Goal: Task Accomplishment & Management: Use online tool/utility

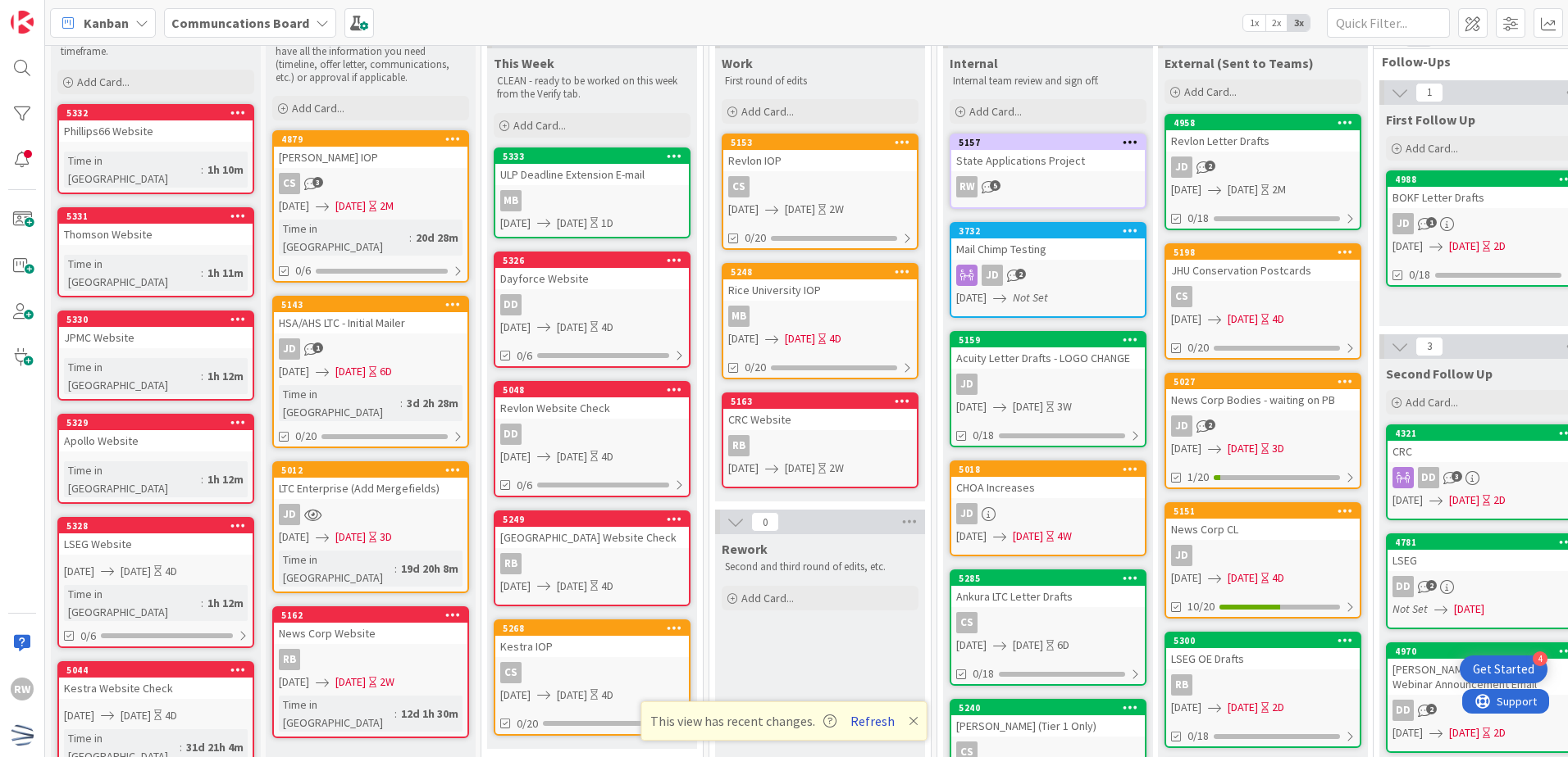
click at [862, 719] on button "Refresh" at bounding box center [872, 721] width 56 height 21
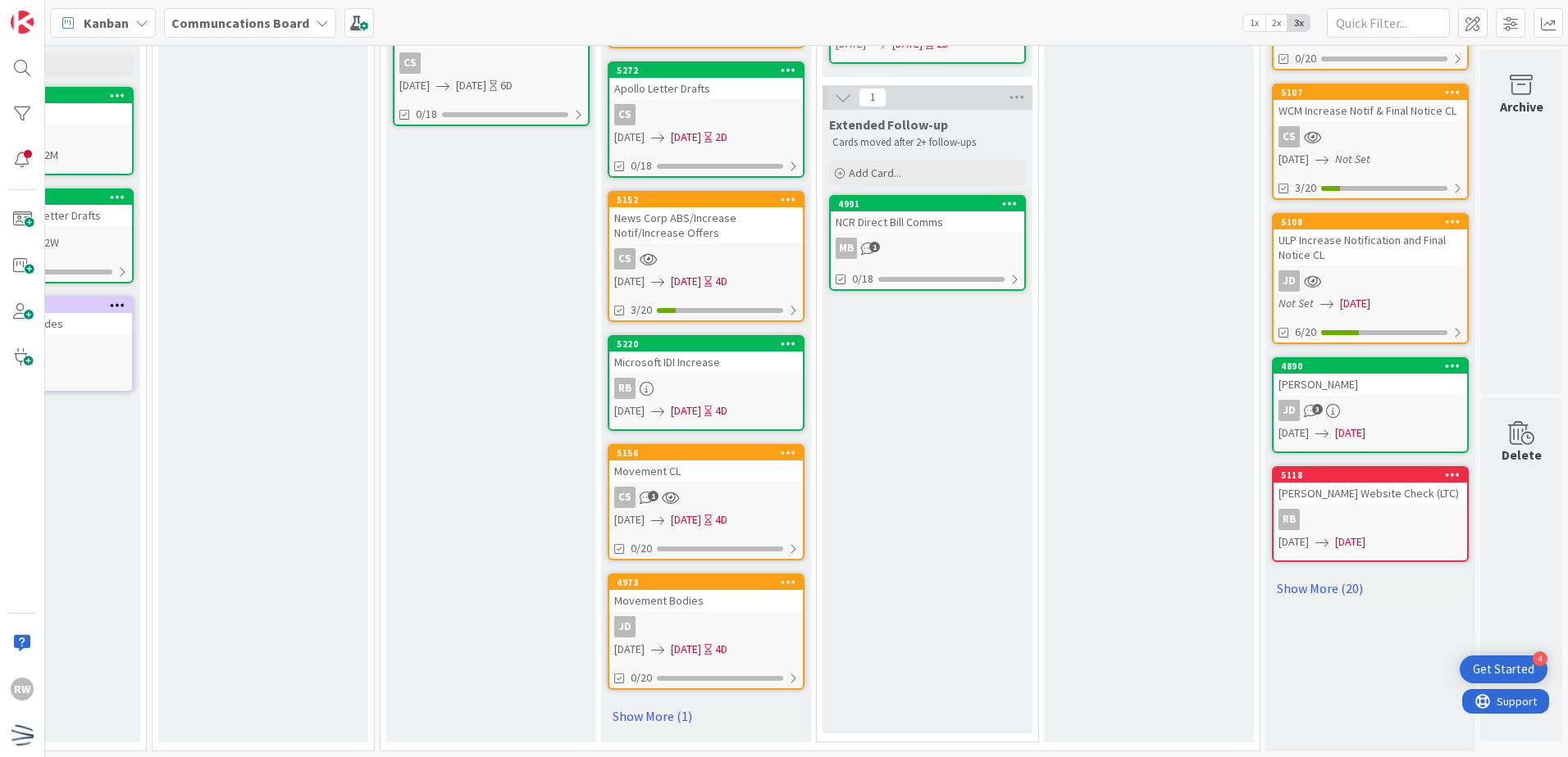
scroll to position [786, 569]
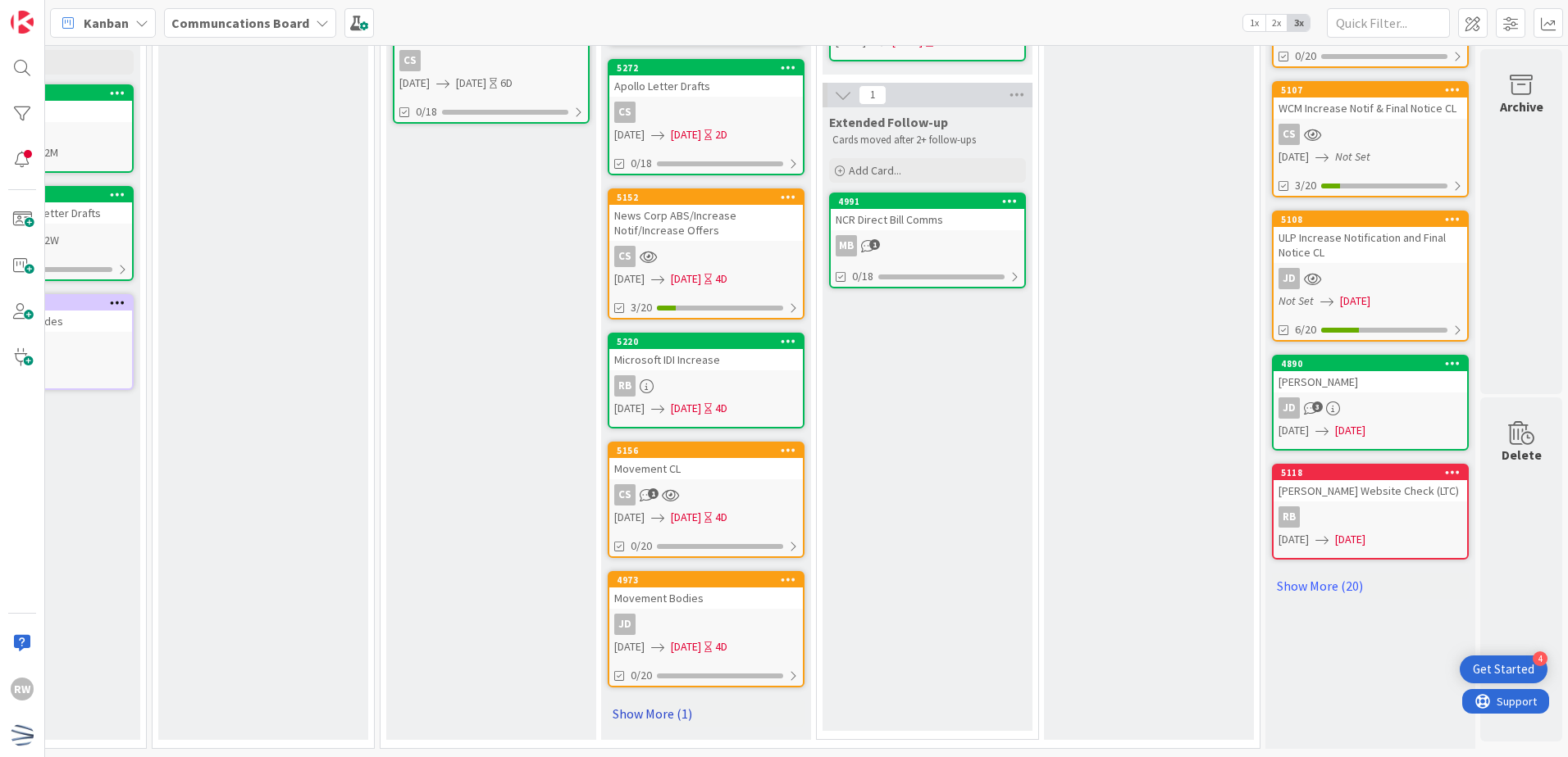
click at [651, 701] on link "Show More (1)" at bounding box center [706, 713] width 197 height 26
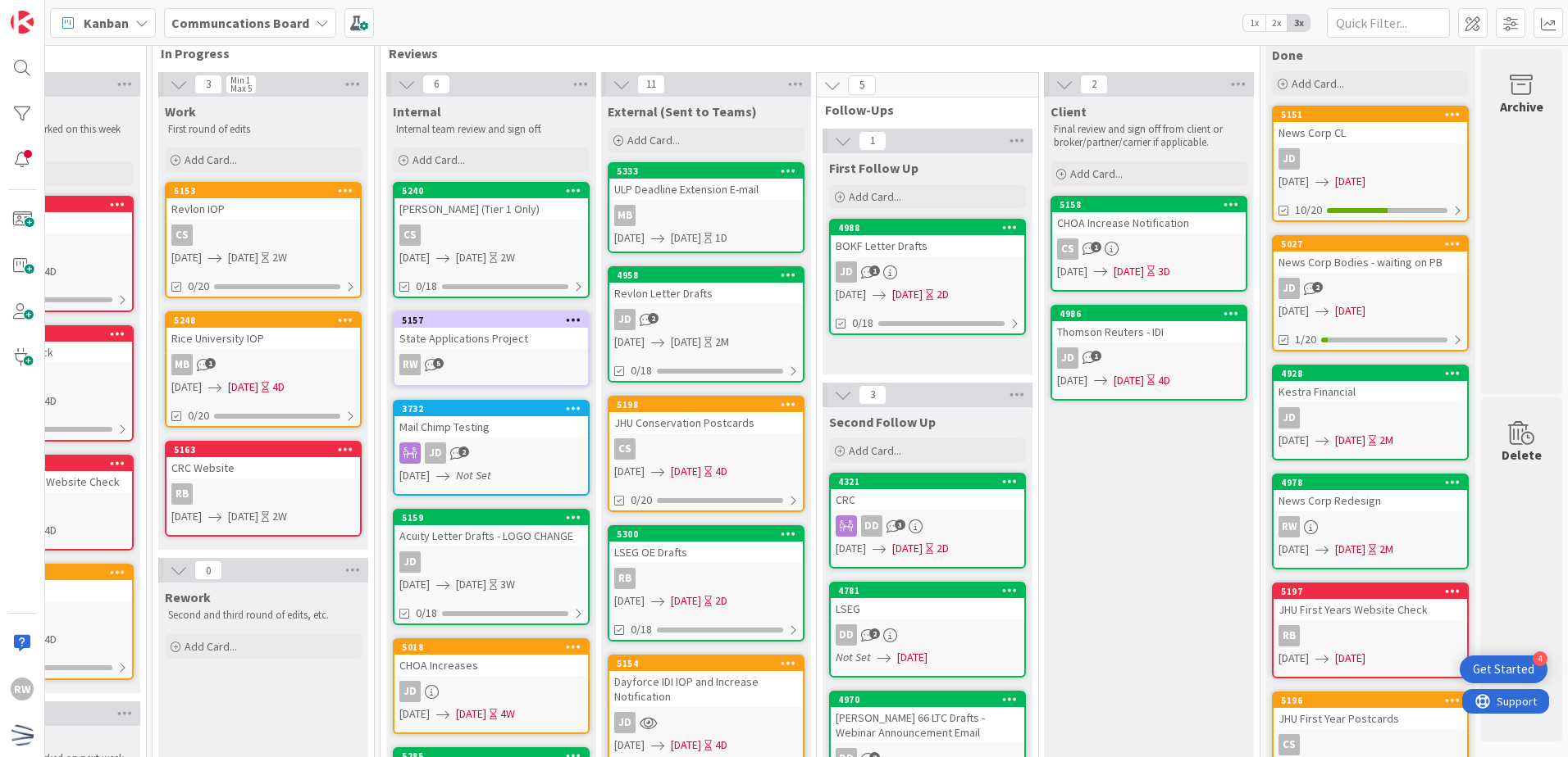
scroll to position [0, 569]
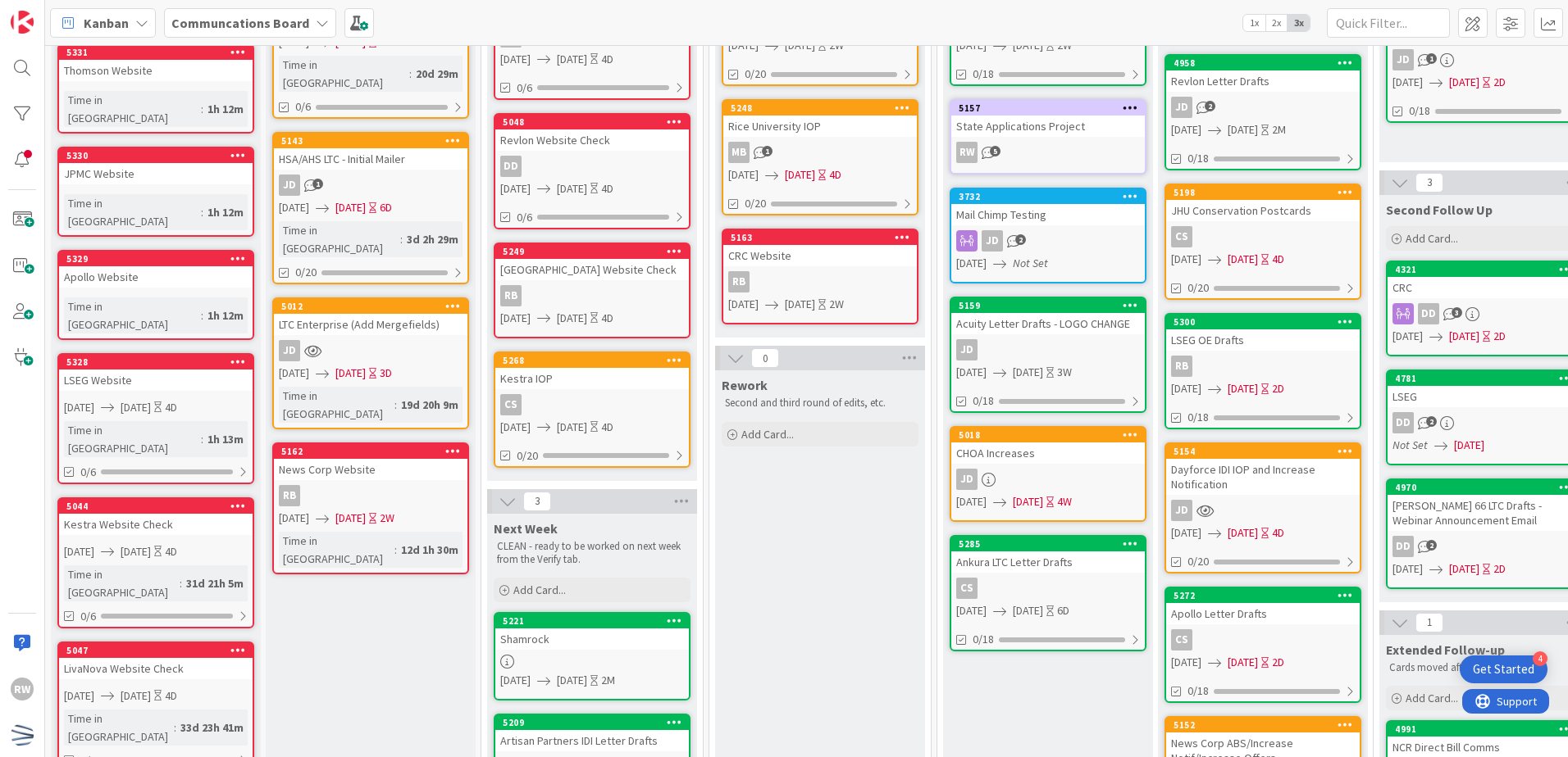
scroll to position [0, 0]
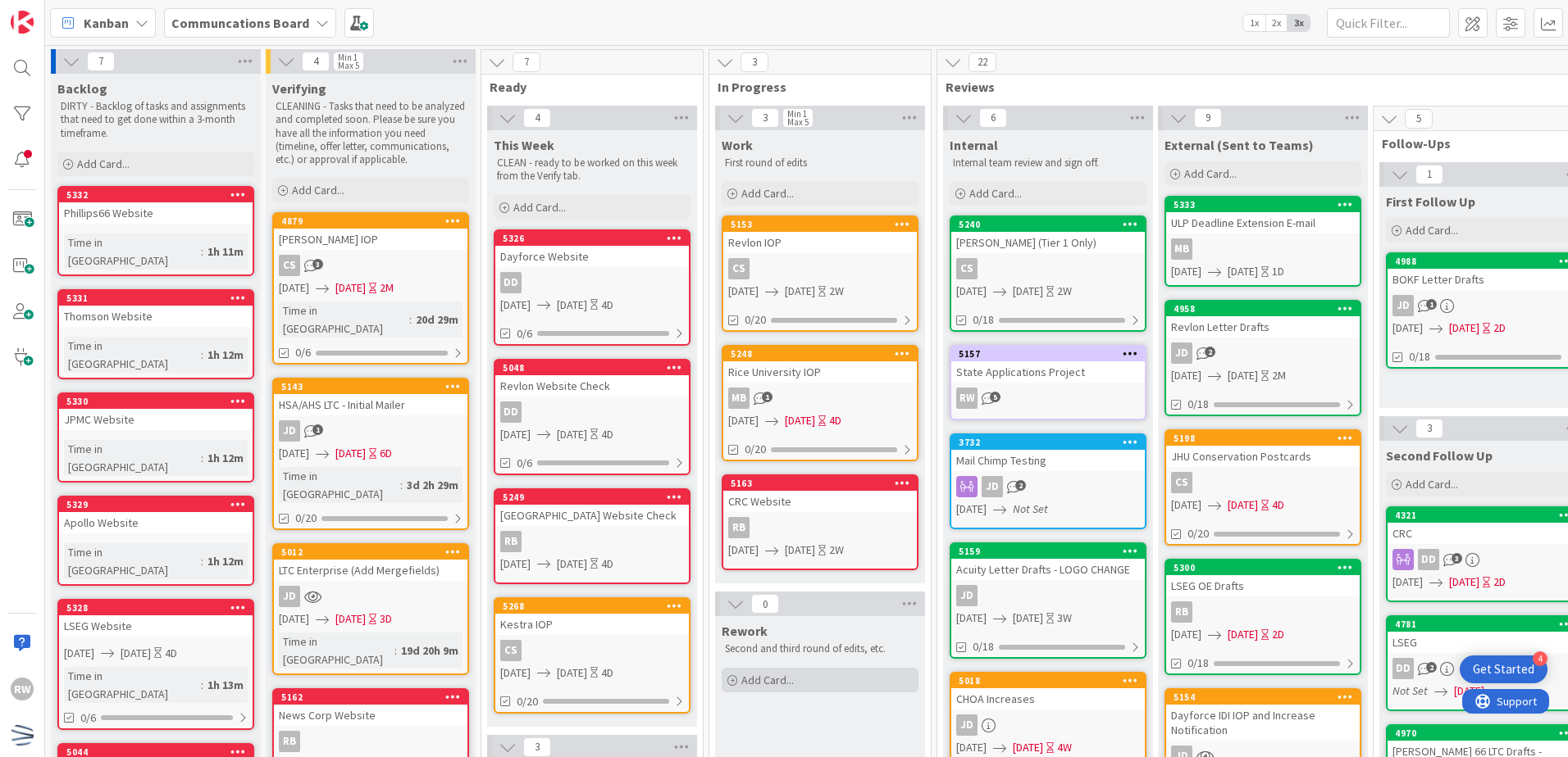
click at [811, 675] on div "Add Card..." at bounding box center [820, 680] width 197 height 25
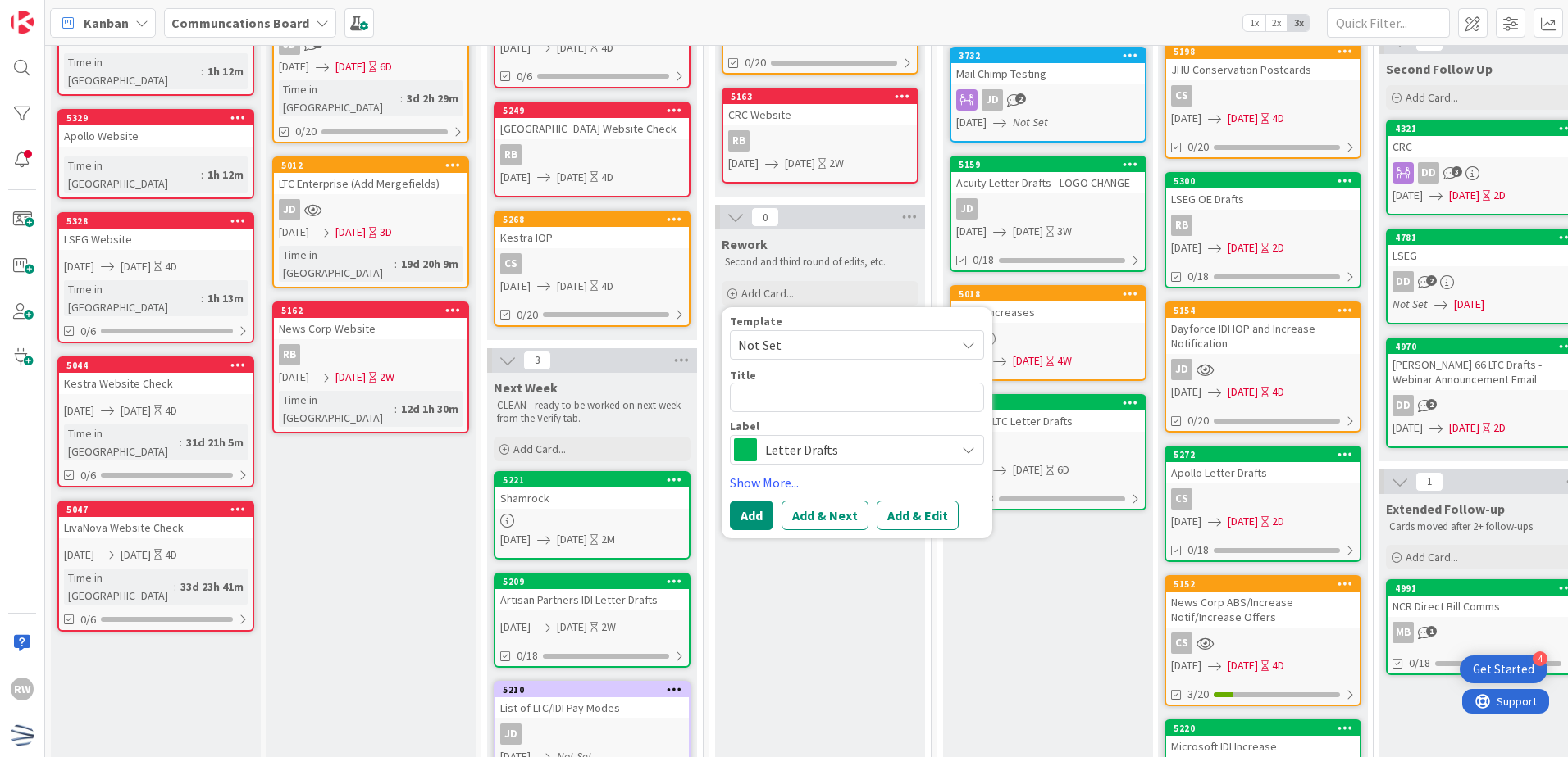
click at [851, 623] on div "Rework Second and third round of edits, etc. Add Card... Template Not Set Title…" at bounding box center [821, 618] width 210 height 777
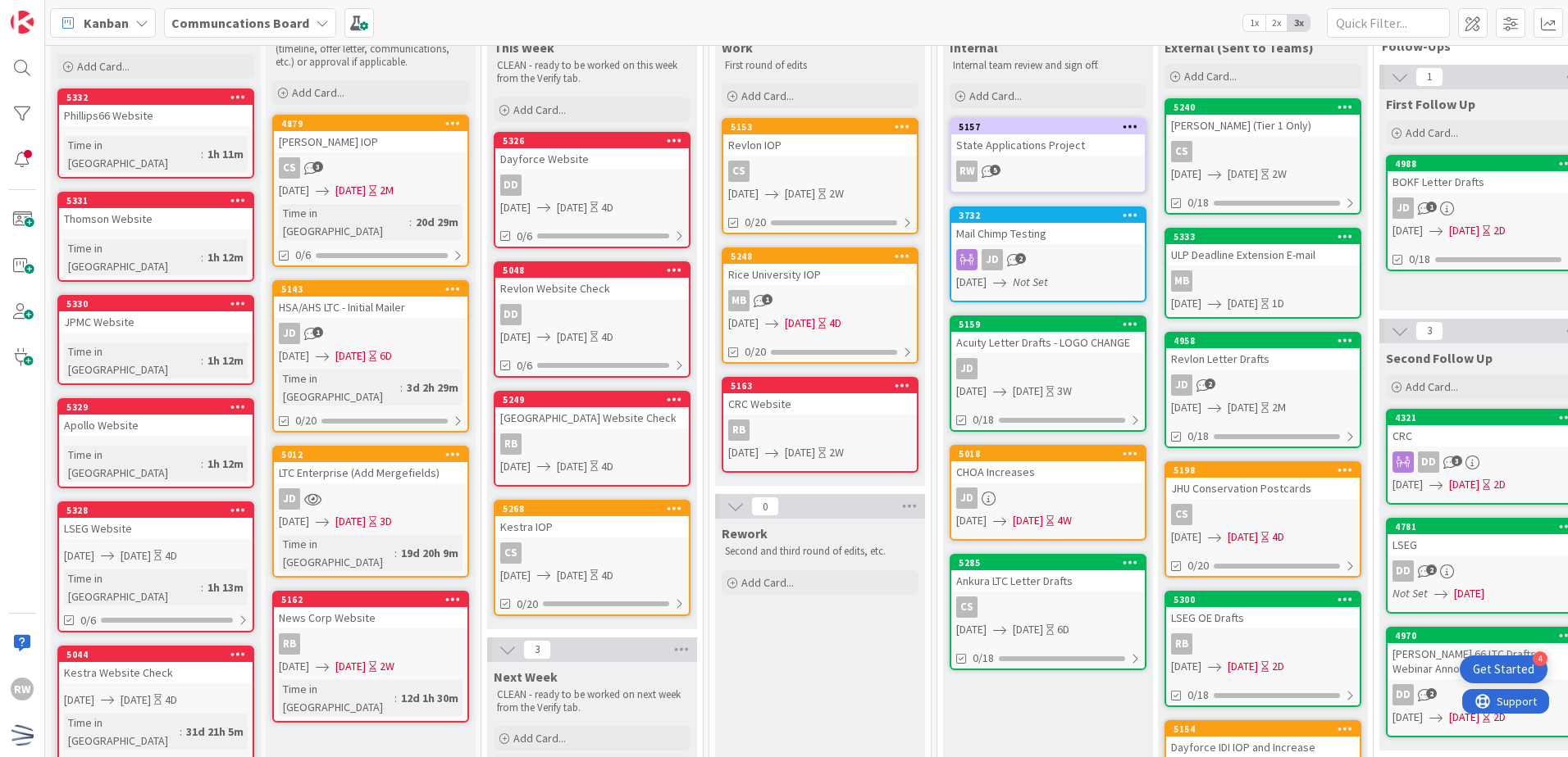
scroll to position [0, 0]
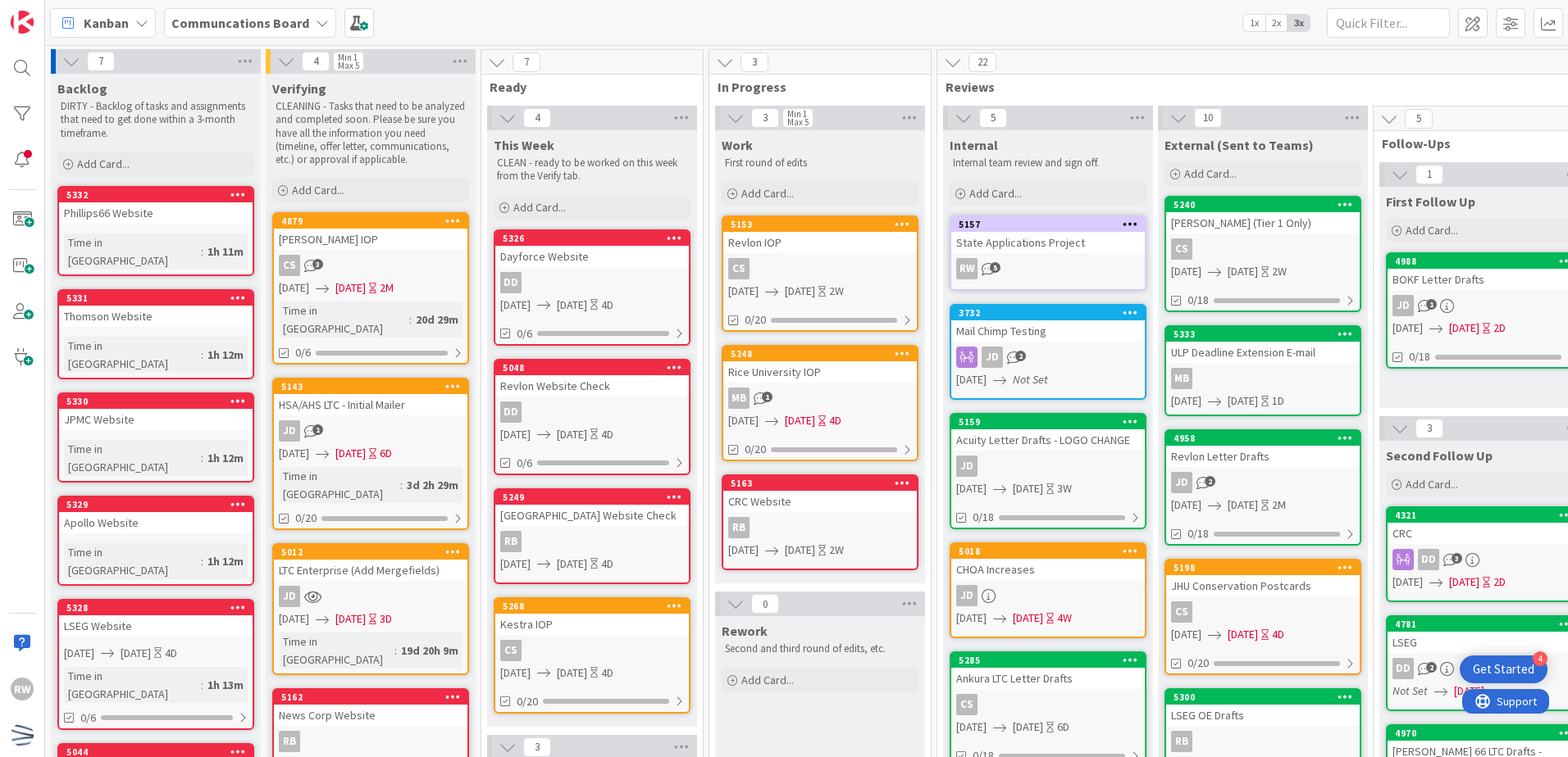
click at [940, 547] on div "22 Reviews 5 Internal Internal team review and sign off. Add Card... 5157 State…" at bounding box center [1377, 766] width 881 height 1435
click at [128, 156] on span "Add Card..." at bounding box center [103, 163] width 52 height 15
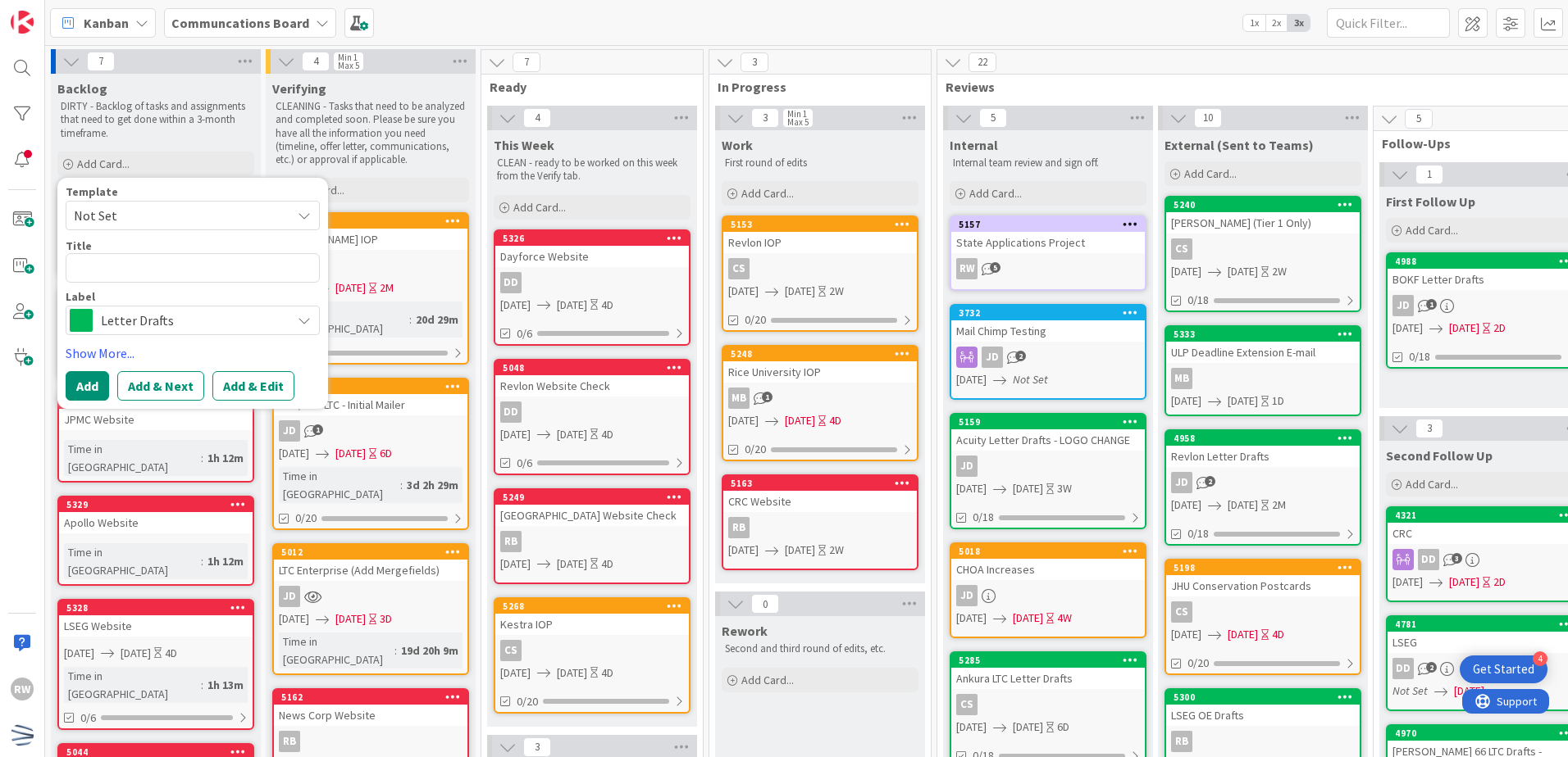
click at [154, 205] on span "Not Set" at bounding box center [176, 215] width 205 height 21
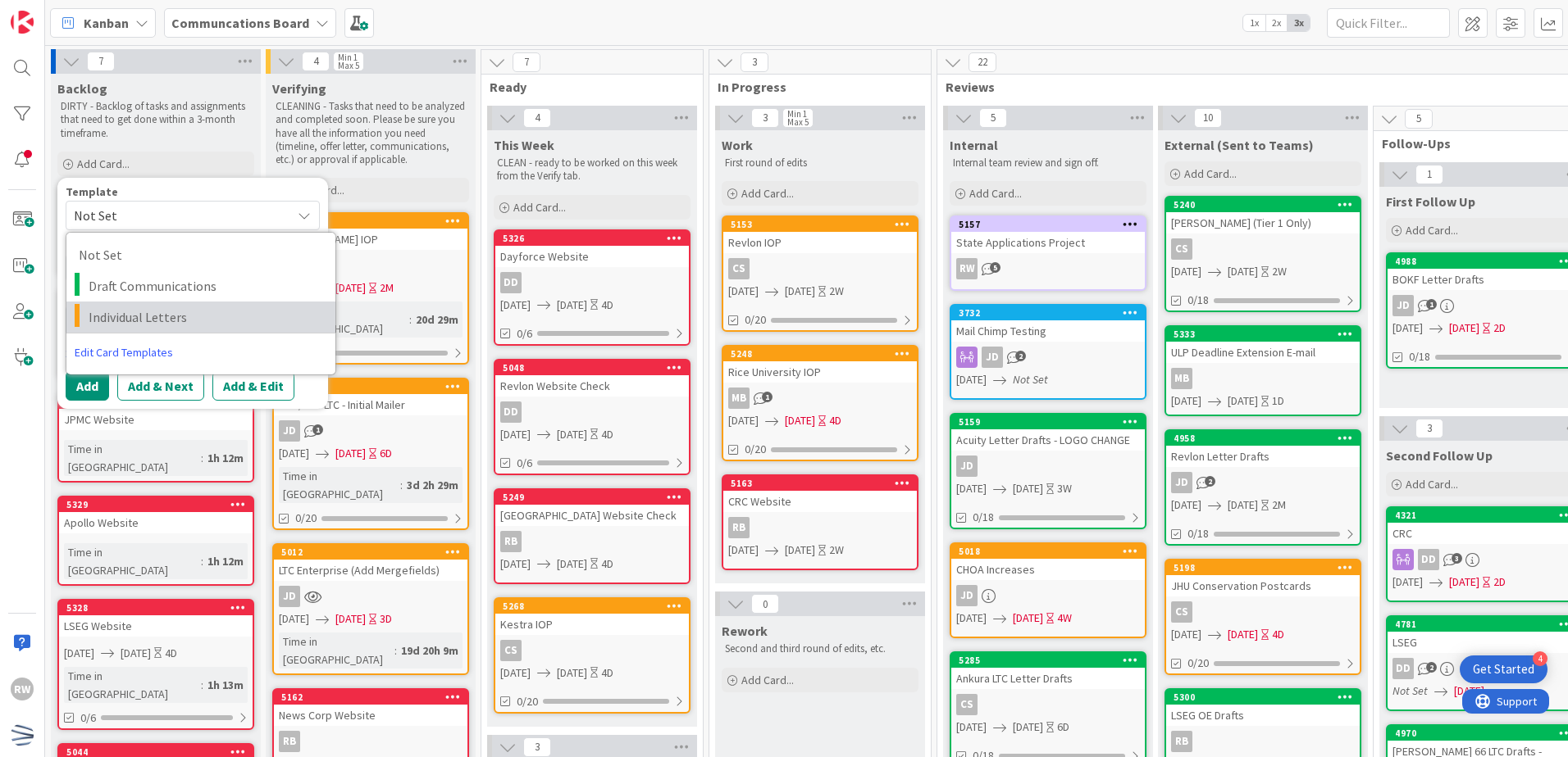
click at [151, 317] on span "Individual Letters" at bounding box center [206, 317] width 234 height 21
type textarea "x"
type textarea "Individual Letters"
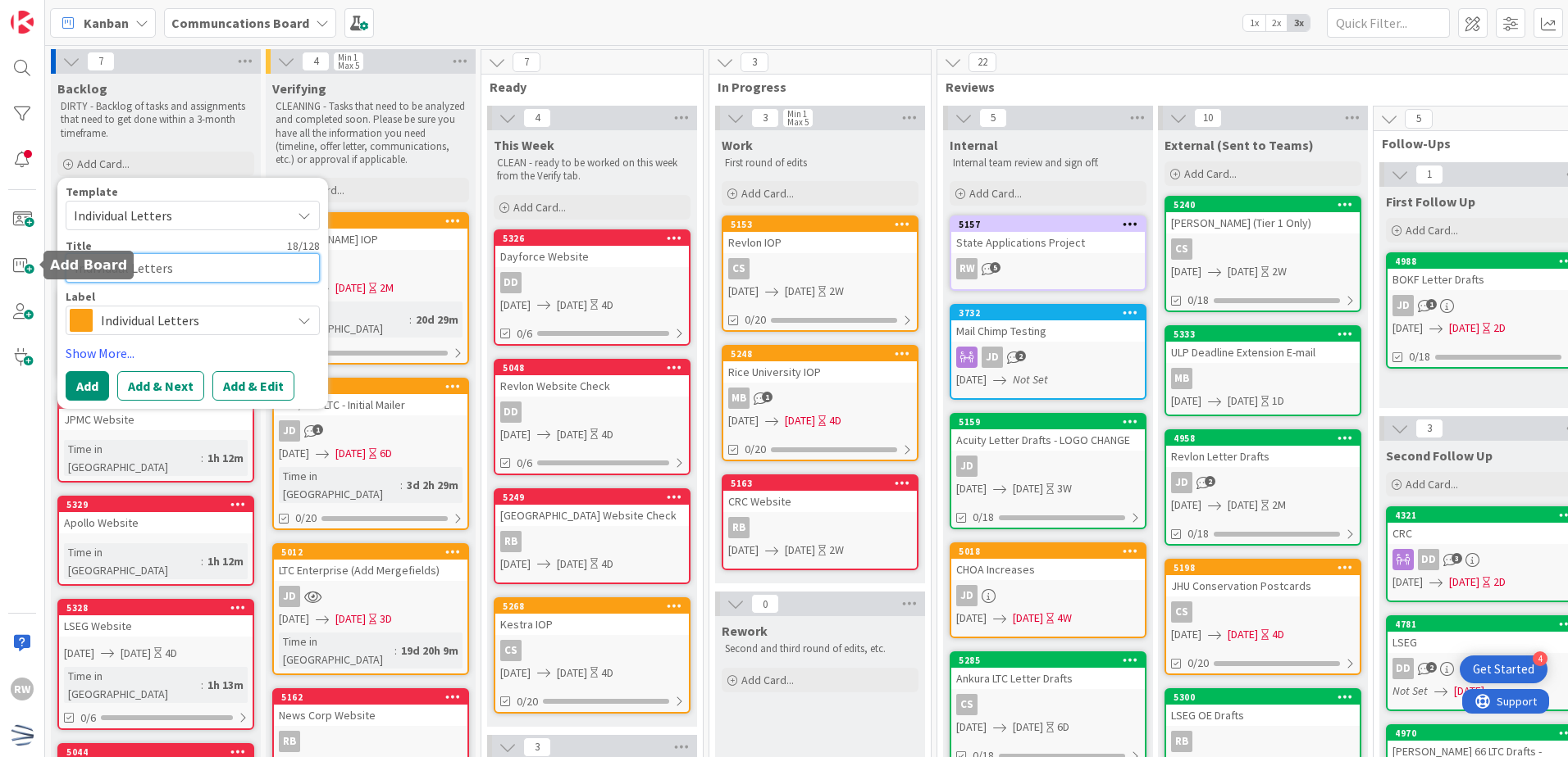
drag, startPoint x: 204, startPoint y: 268, endPoint x: -3, endPoint y: 232, distance: 210.1
click at [0, 232] on html "4 Get Started RW Kanban Communcations Board 1x 2x 3x 7 Backlog DIRTY - Backlog …" at bounding box center [784, 378] width 1568 height 757
type textarea "x"
type textarea "J"
type textarea "x"
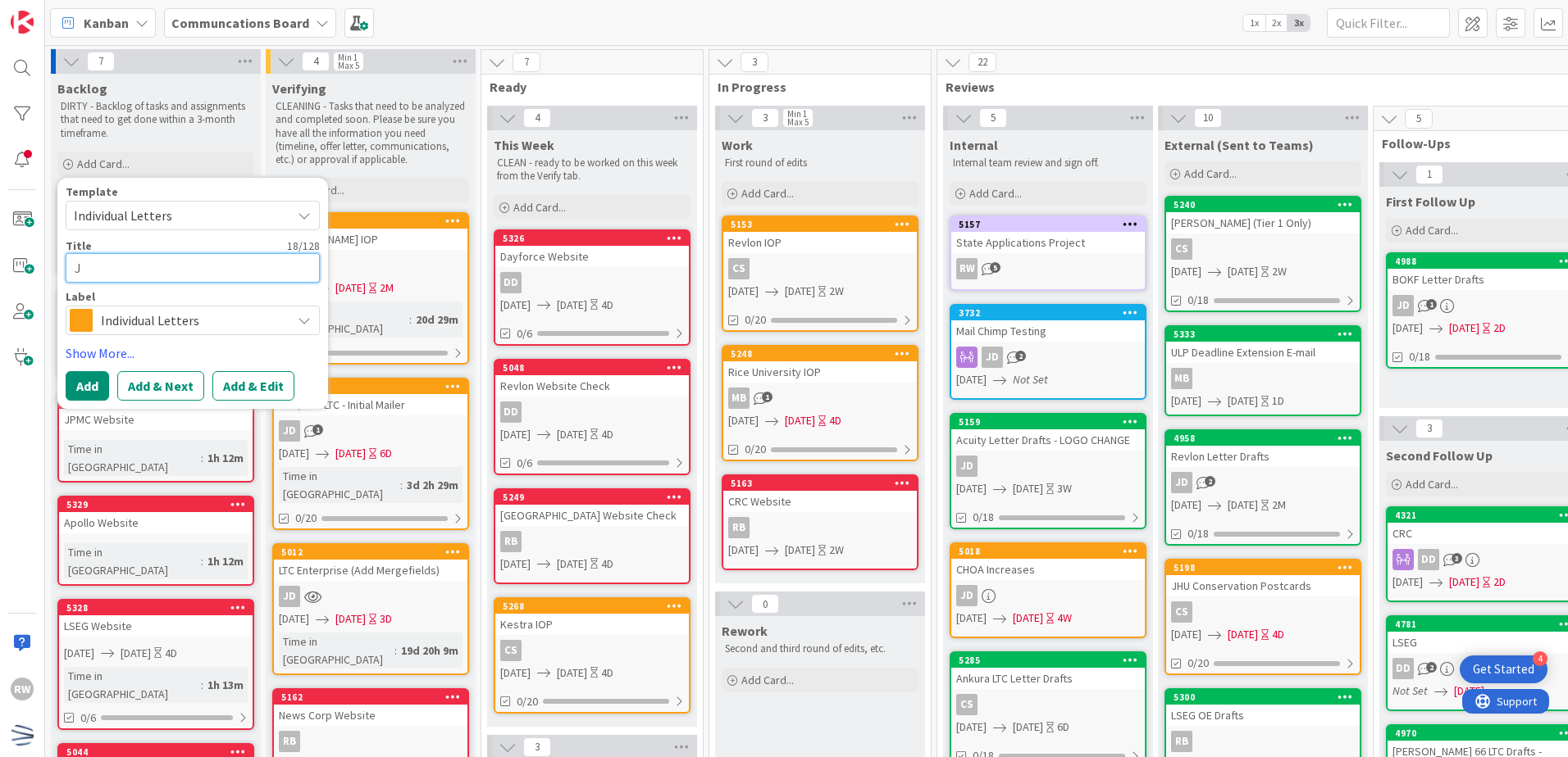
type textarea "JP"
type textarea "x"
type textarea "JPM"
type textarea "x"
type textarea "JPMC"
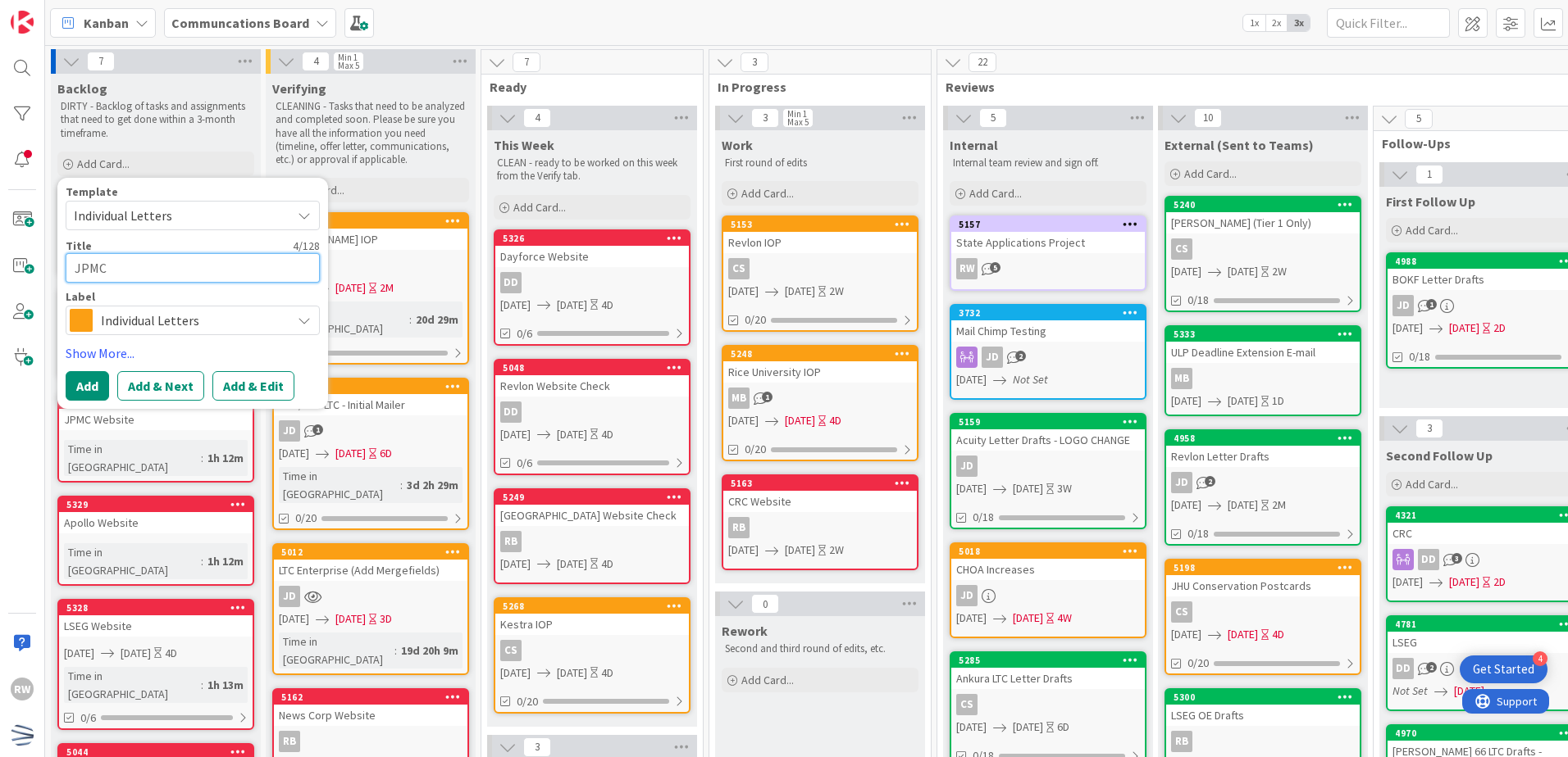
type textarea "x"
type textarea "JPMC"
type textarea "x"
type textarea "JPMC S"
type textarea "x"
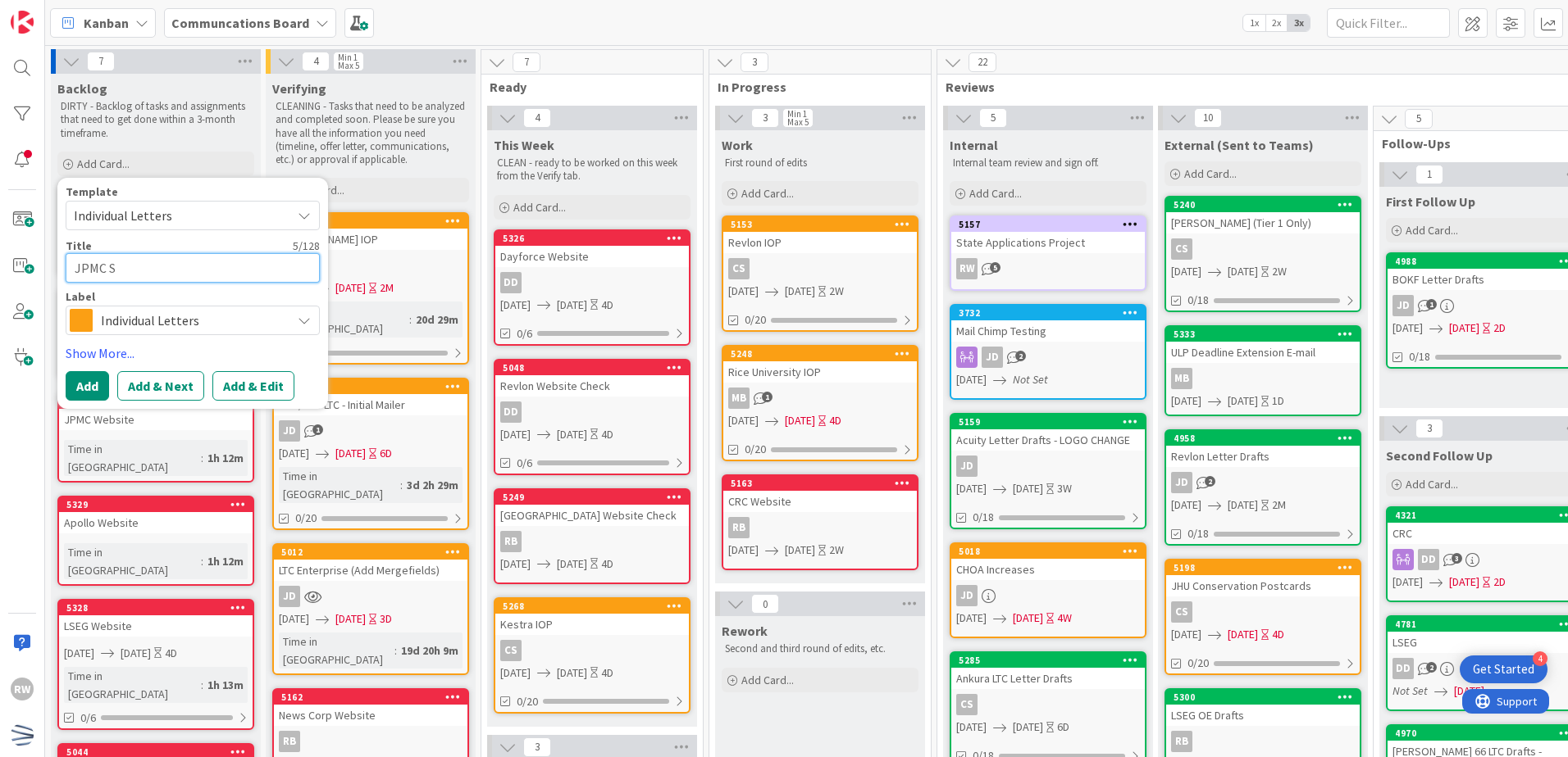
type textarea "JPMC Se"
type textarea "x"
type textarea "JPMC Sep"
type textarea "x"
type textarea "JPMC Sept"
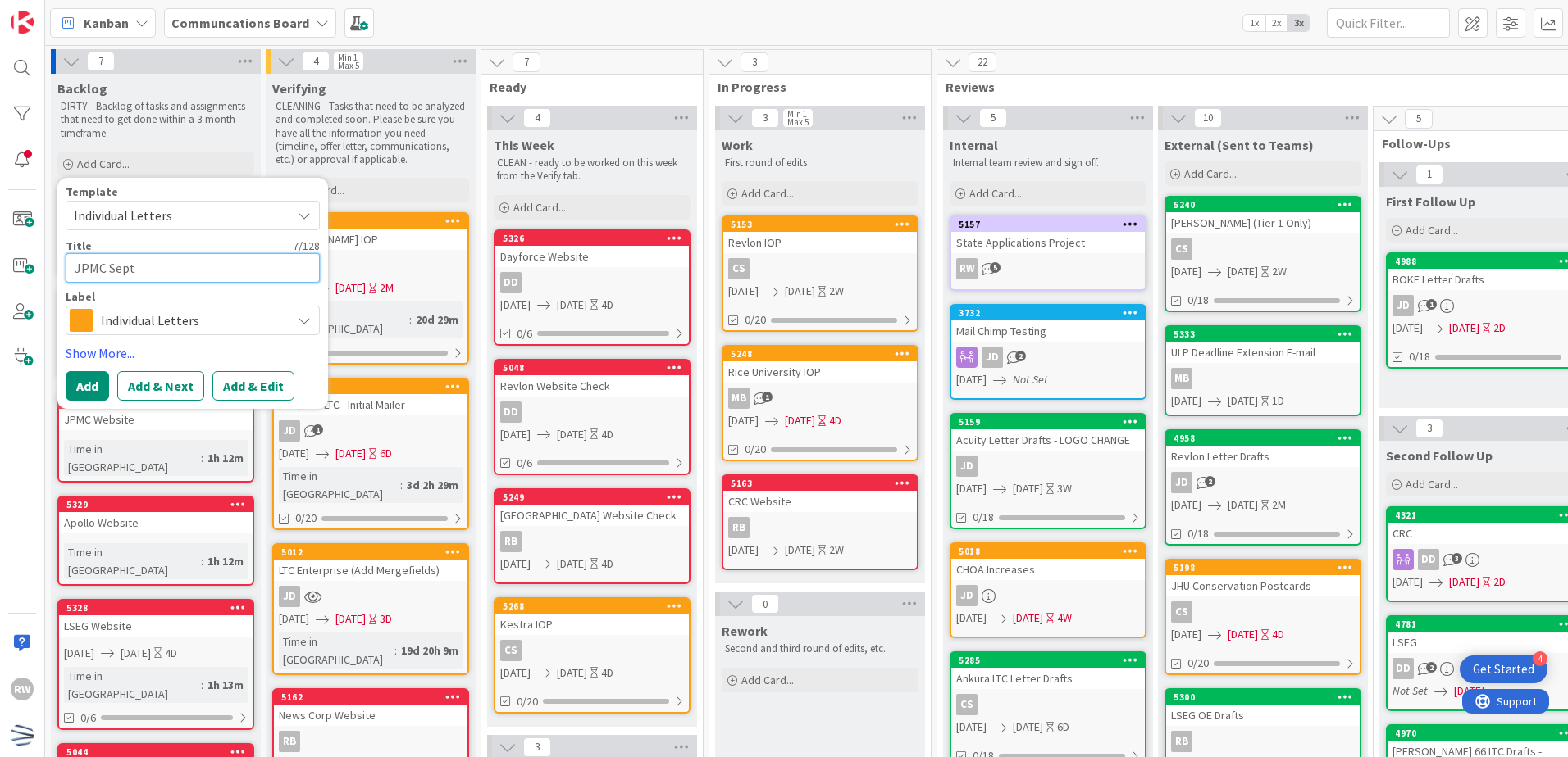
type textarea "x"
type textarea "JPMC Septem"
type textarea "x"
type textarea "JPMC Septemb"
type textarea "x"
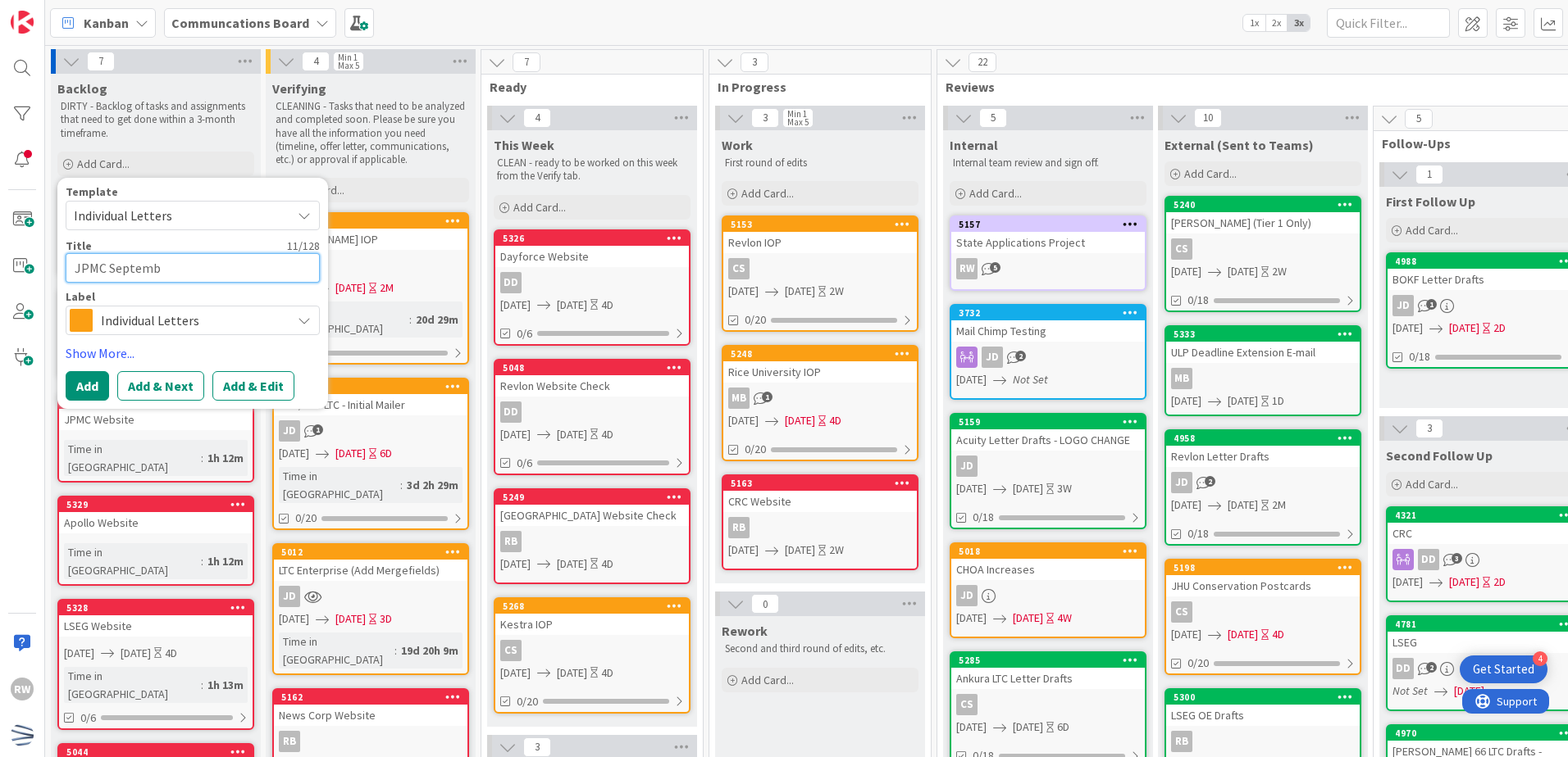
type textarea "JPMC Septembe"
type textarea "x"
type textarea "JPMC September"
type textarea "x"
type textarea "JPMC September N"
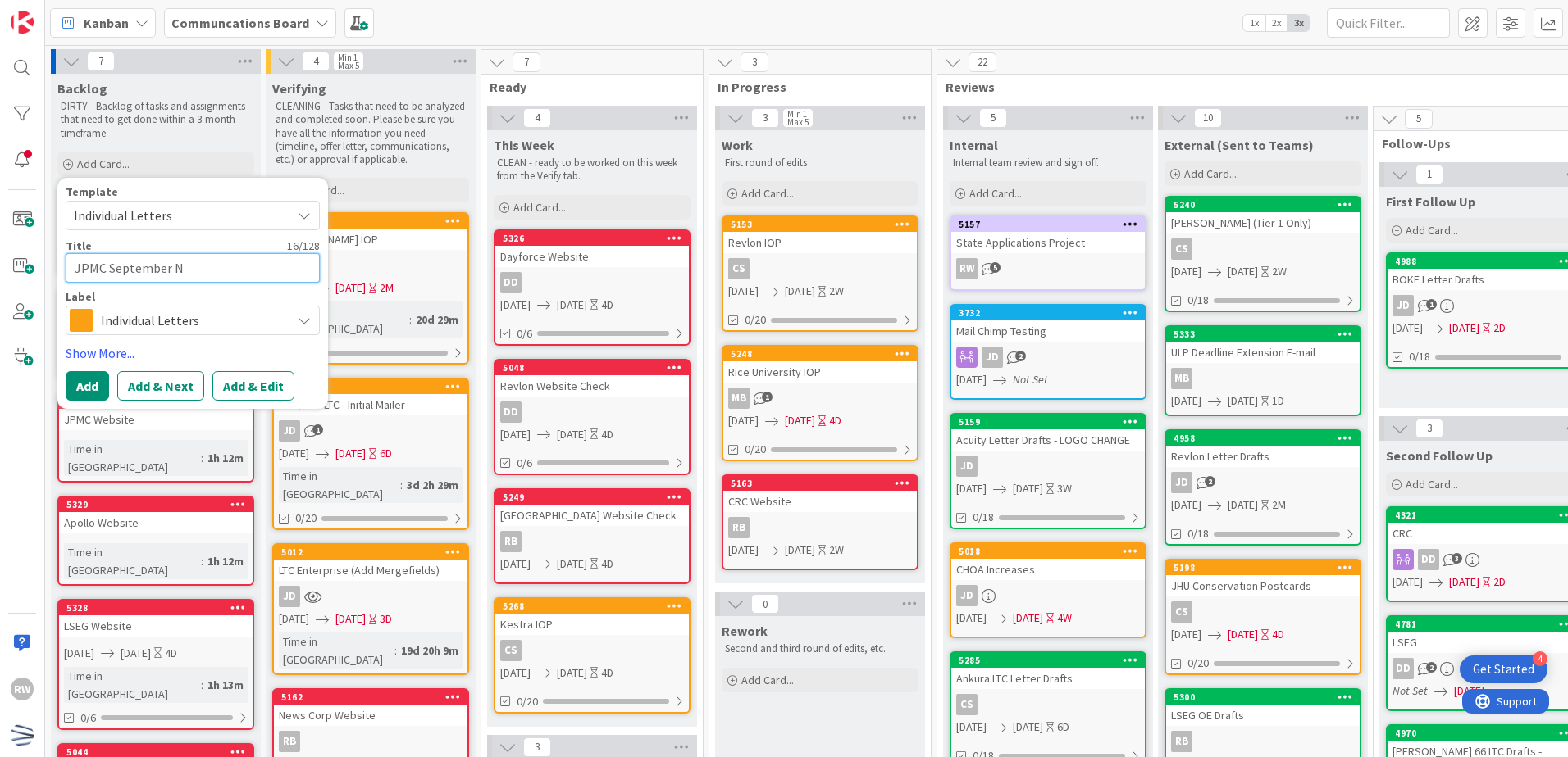
type textarea "x"
type textarea "JPMC September NH"
type textarea "x"
type textarea "JPMC September NH"
type textarea "x"
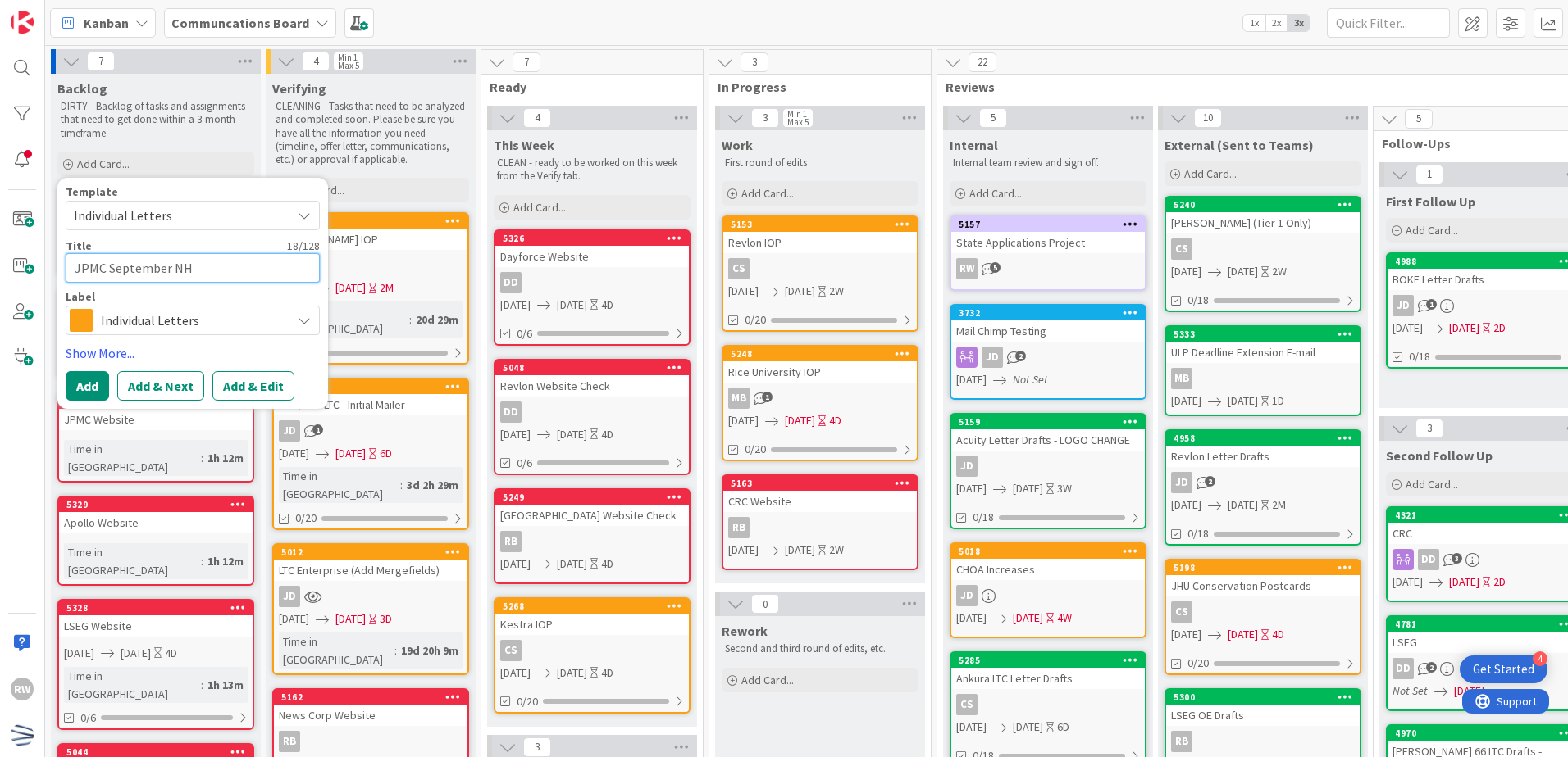
type textarea "JPMC September NH I"
type textarea "x"
type textarea "JPMC September NH In"
type textarea "x"
type textarea "JPMC September NH Ini"
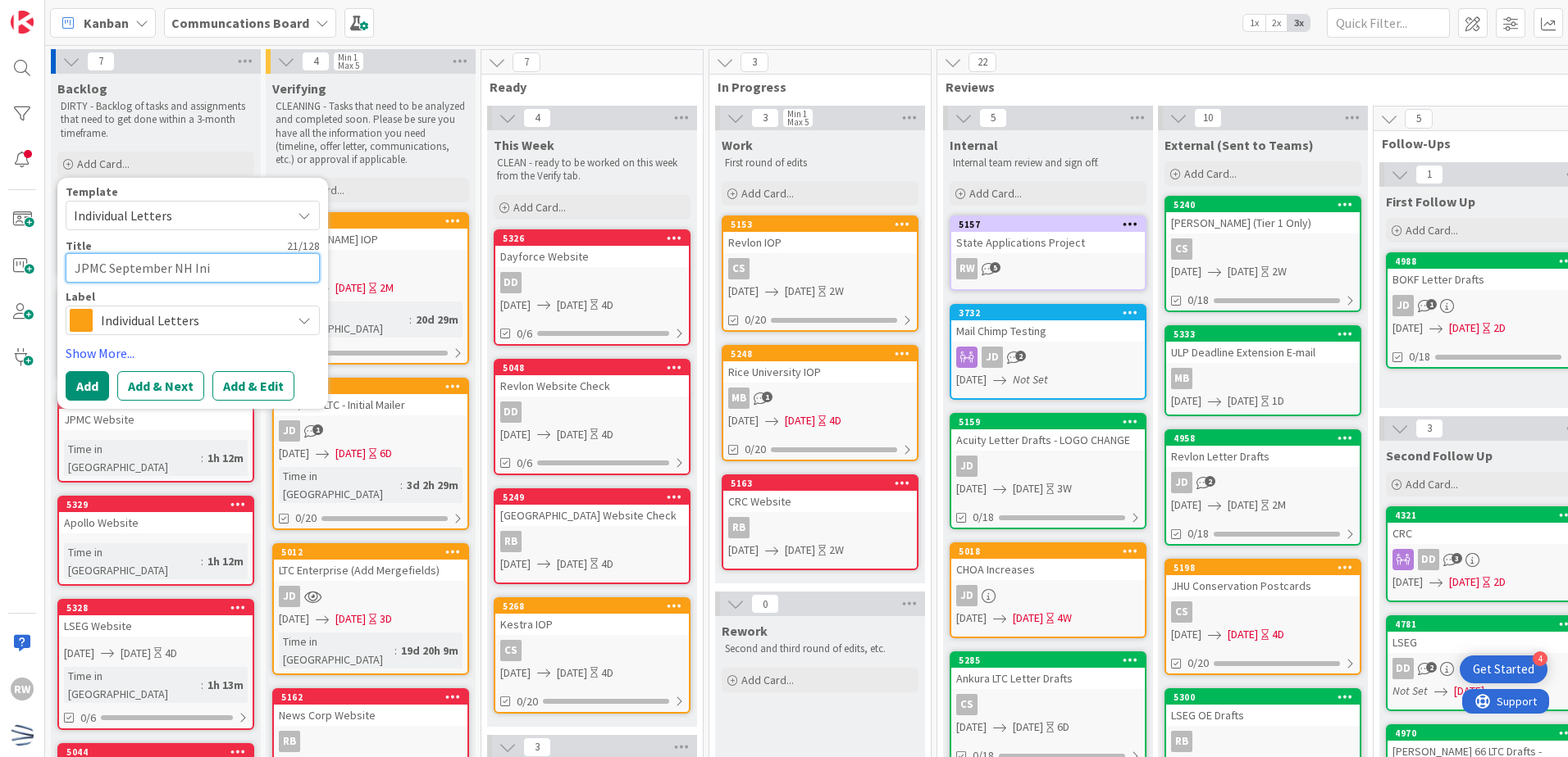
type textarea "x"
type textarea "JPMC September NH Init"
type textarea "x"
type textarea "JPMC September NH Initi"
type textarea "x"
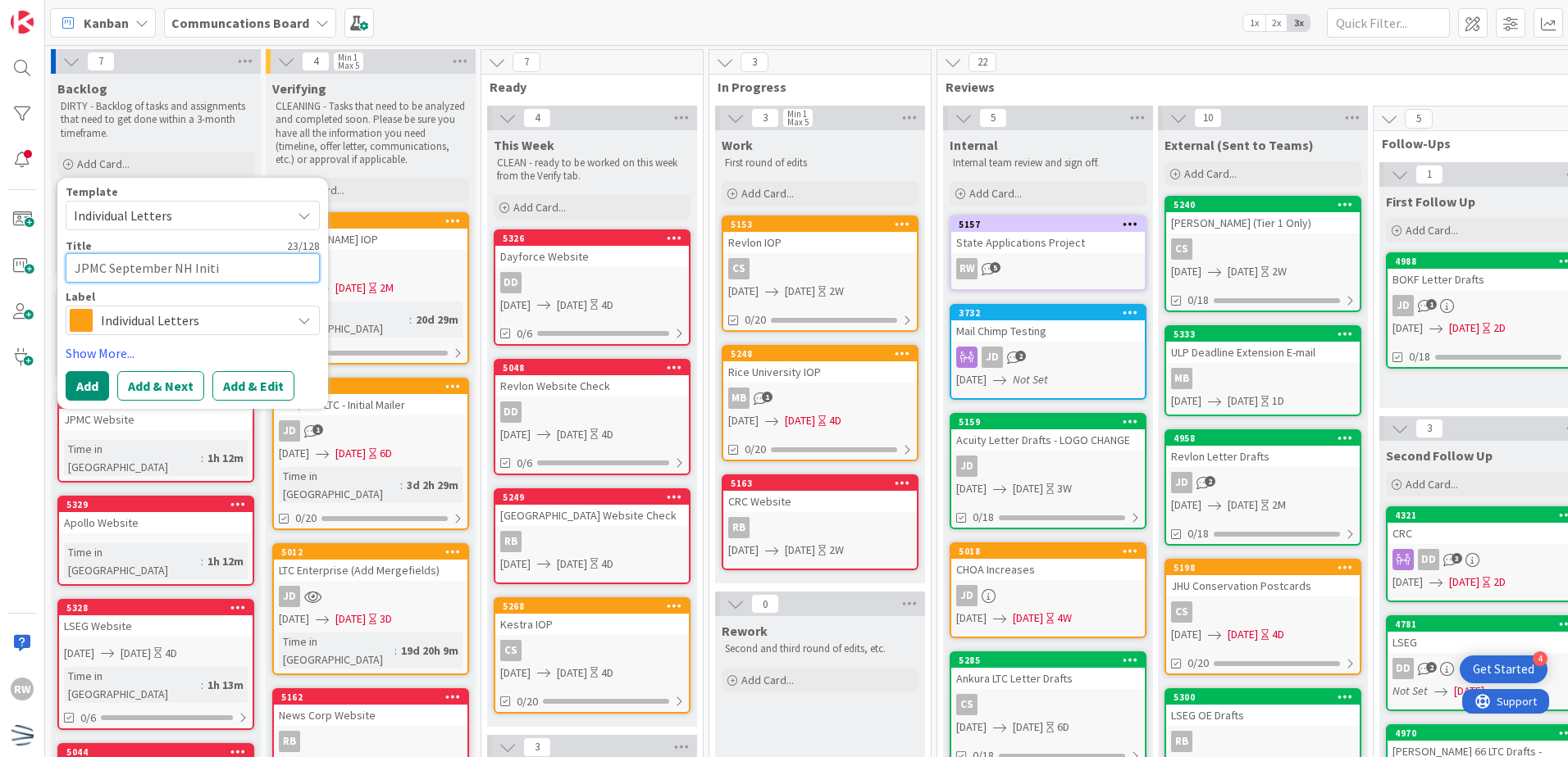
type textarea "JPMC September NH Initia"
type textarea "x"
type textarea "JPMC September NH Initial"
type textarea "x"
type textarea "JPMC September NH Initial"
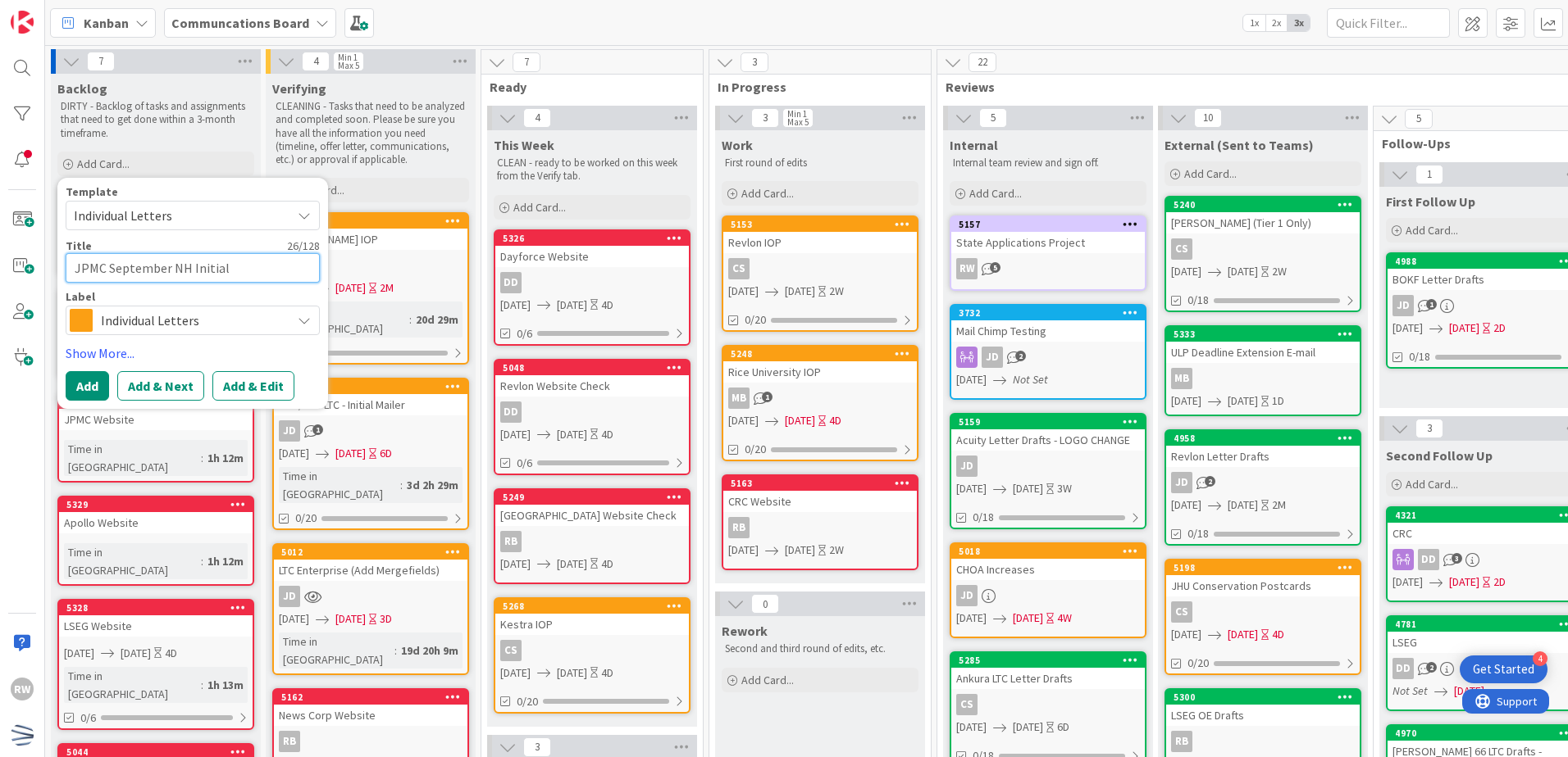
type textarea "x"
type textarea "JPMC September NH Initial Of"
type textarea "x"
type textarea "JPMC September NH Initial Offe"
type textarea "x"
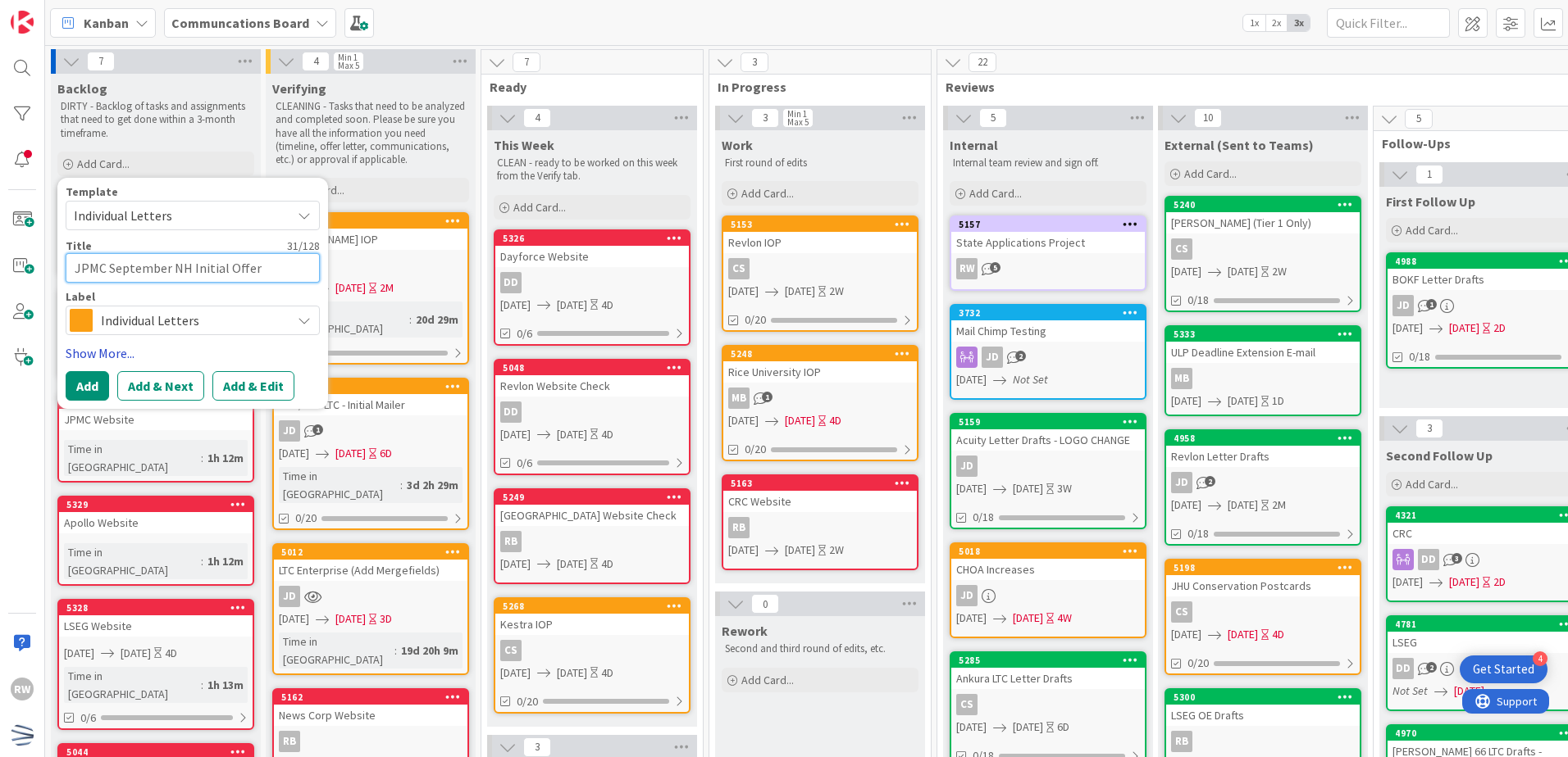
type textarea "JPMC September NH Initial Offer"
click at [105, 354] on link "Show More..." at bounding box center [192, 353] width 254 height 20
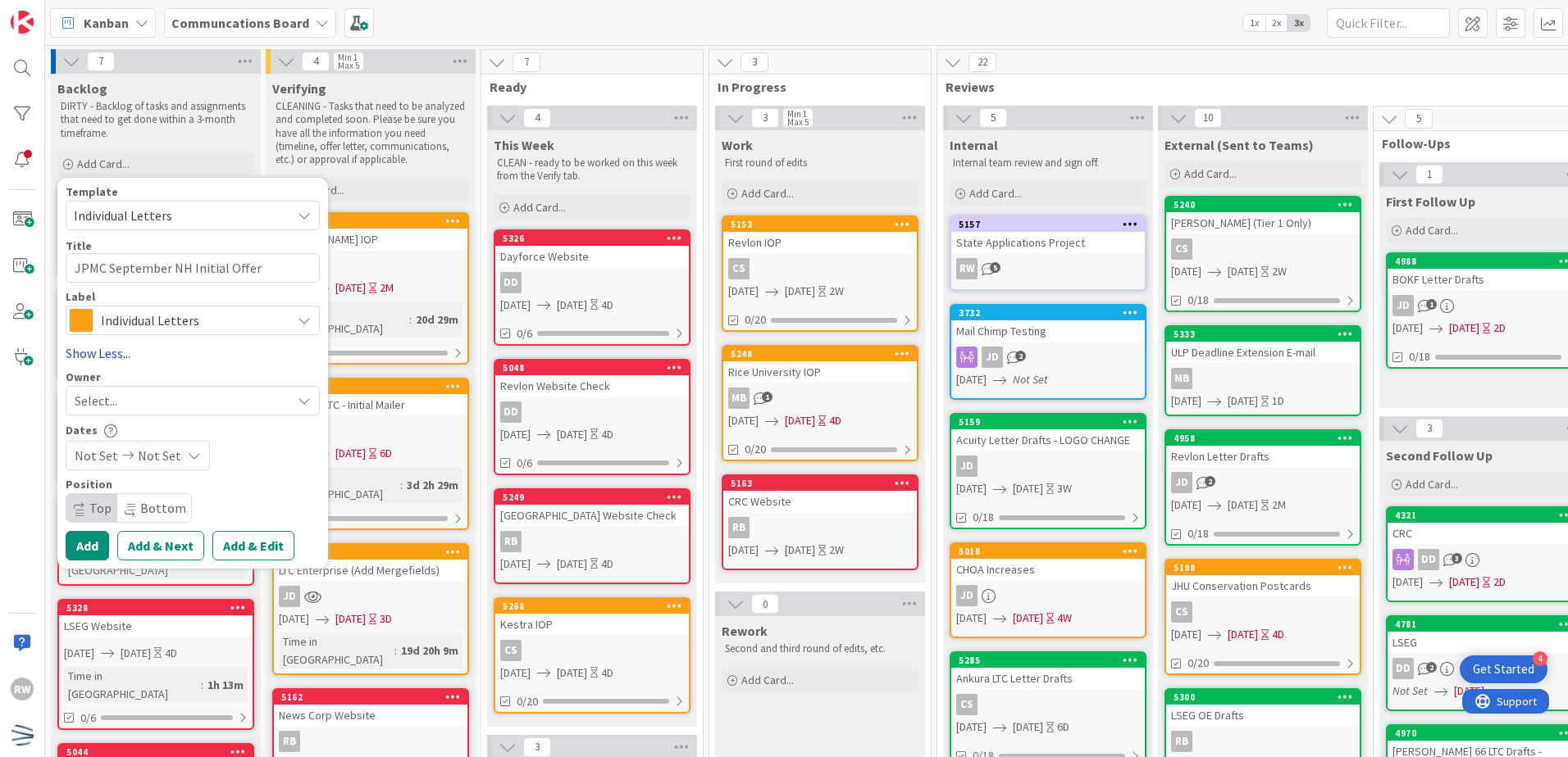
type textarea "x"
click at [98, 454] on span "Not Set" at bounding box center [96, 455] width 44 height 20
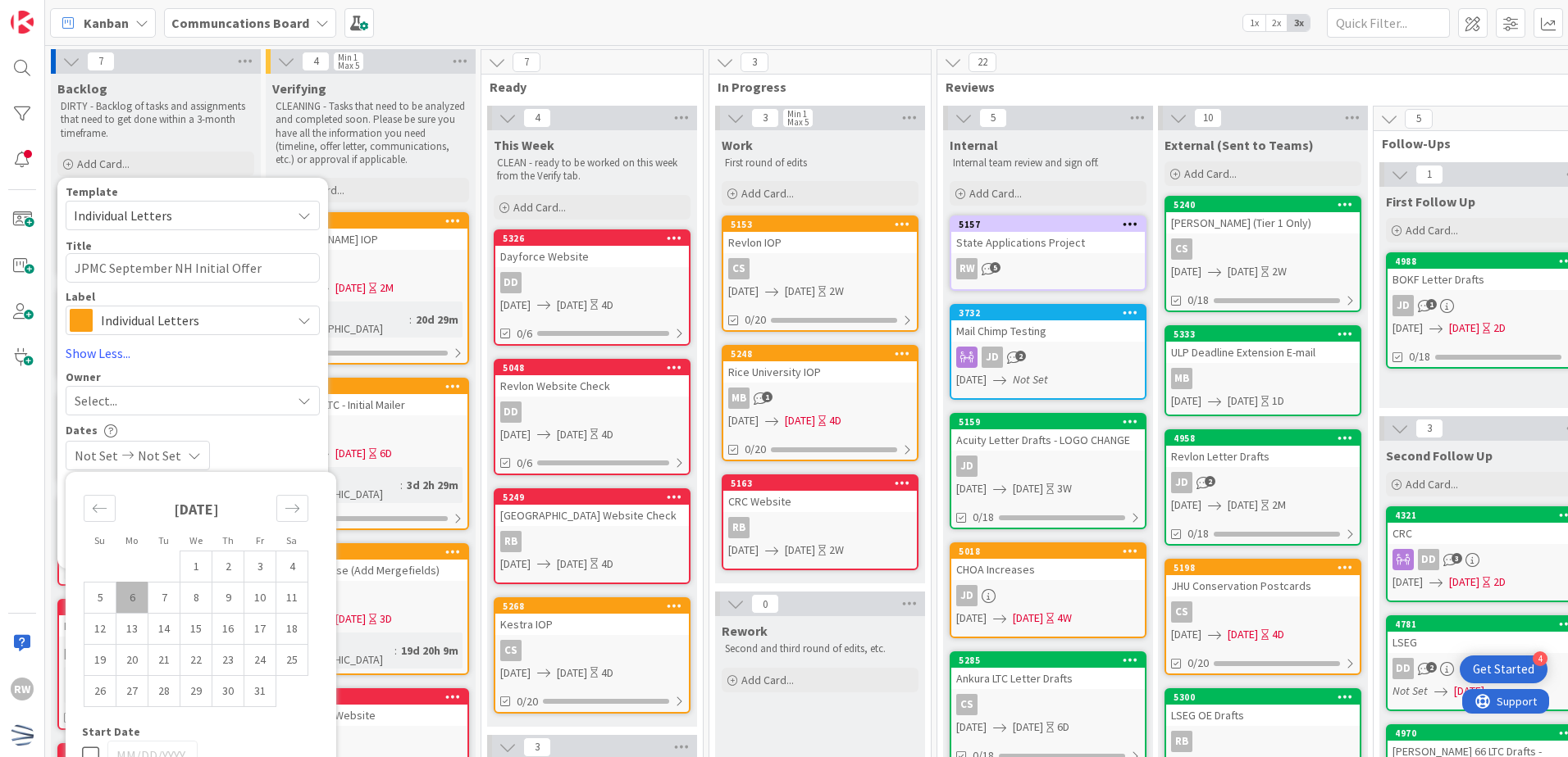
click at [131, 592] on td "6" at bounding box center [132, 597] width 32 height 31
type input "[DATE]"
type textarea "x"
click at [257, 601] on td "10" at bounding box center [260, 597] width 32 height 31
type input "[DATE]"
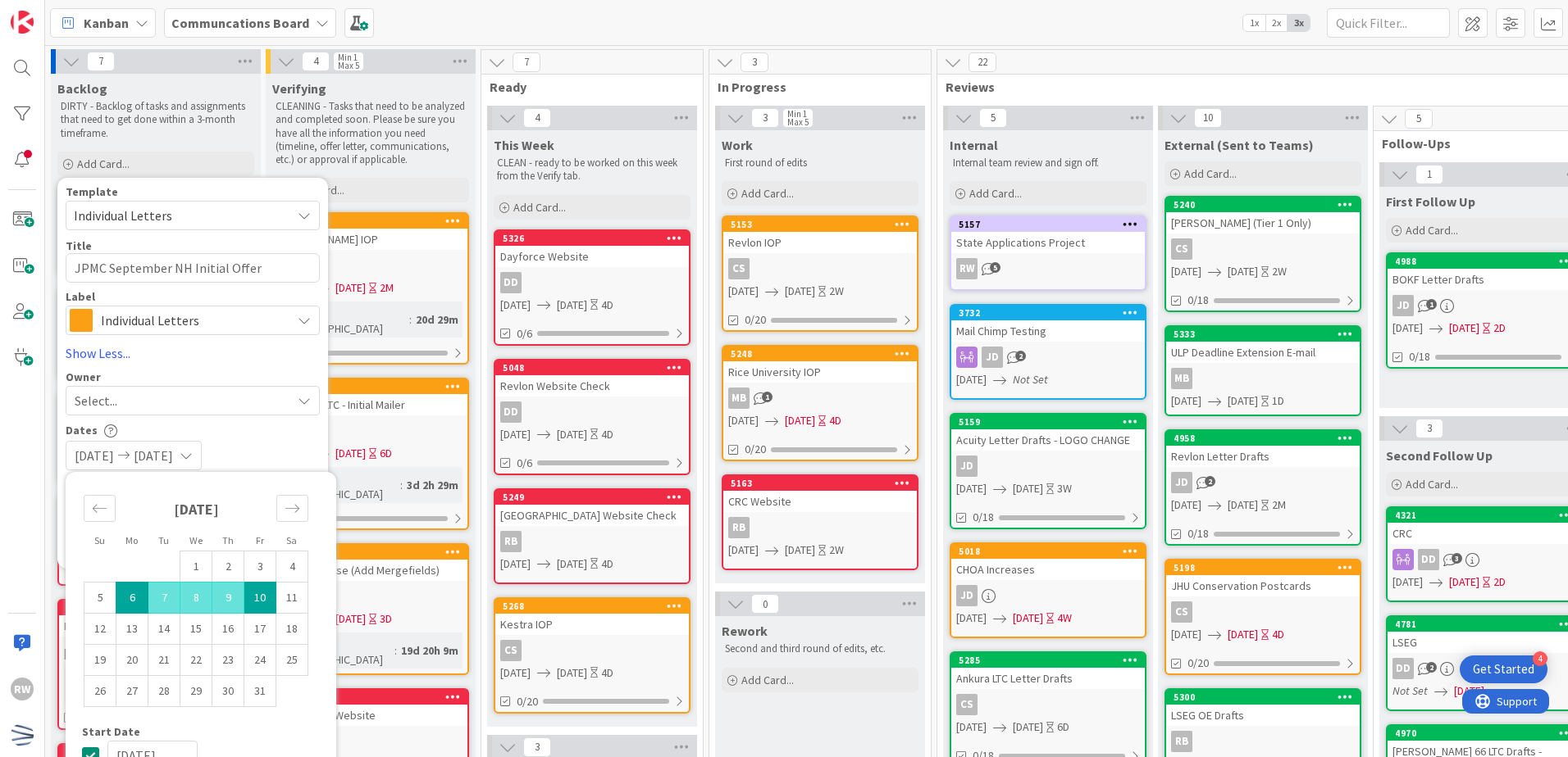
type textarea "x"
click at [252, 431] on div "Dates" at bounding box center [192, 431] width 254 height 14
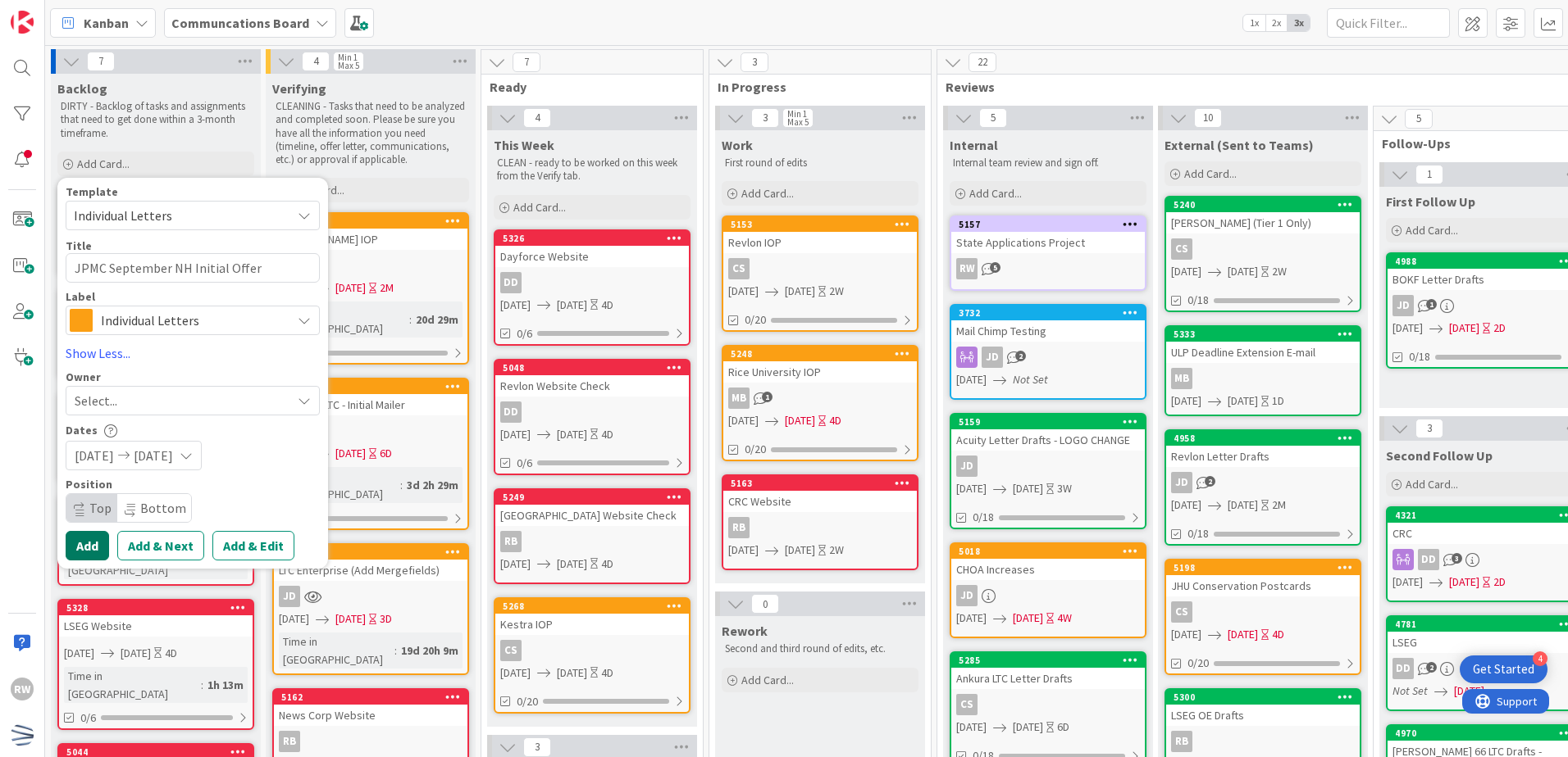
click at [82, 539] on button "Add" at bounding box center [87, 546] width 44 height 30
